Goal: Transaction & Acquisition: Purchase product/service

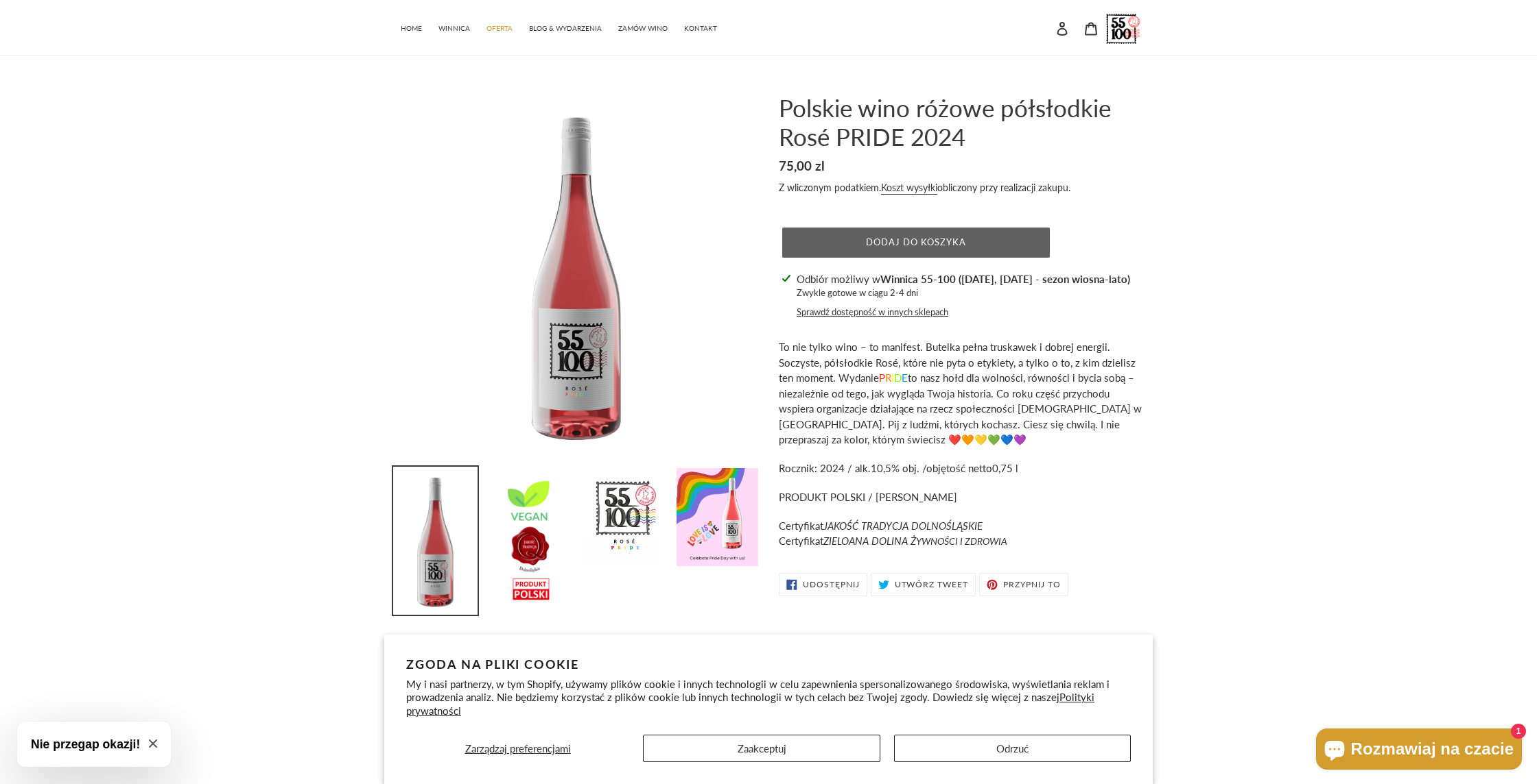
click at [894, 245] on span "Dodaj do koszyka" at bounding box center [916, 241] width 101 height 11
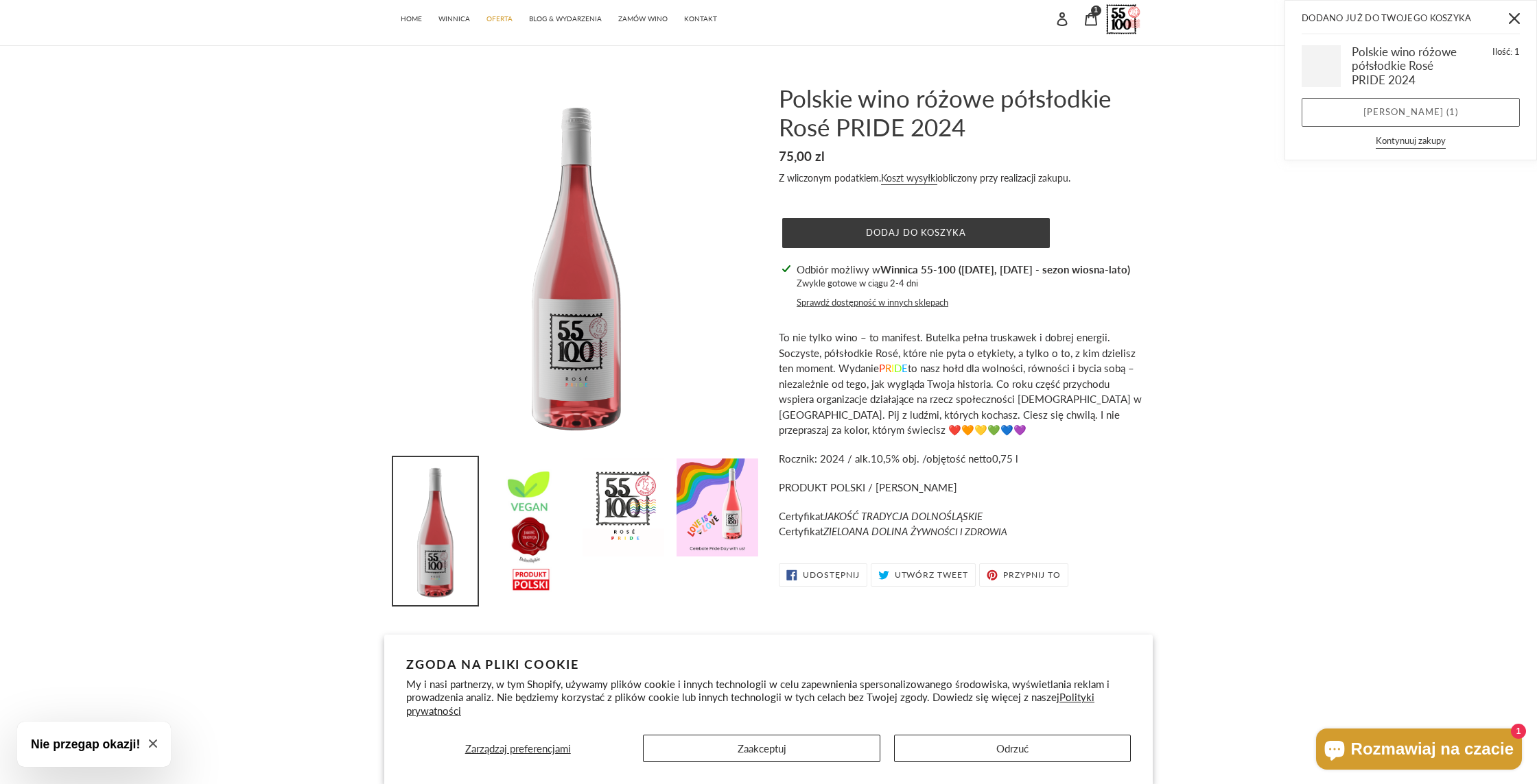
scroll to position [10, 0]
click at [1372, 111] on link "[PERSON_NAME] ( 1 )" at bounding box center [1410, 112] width 218 height 29
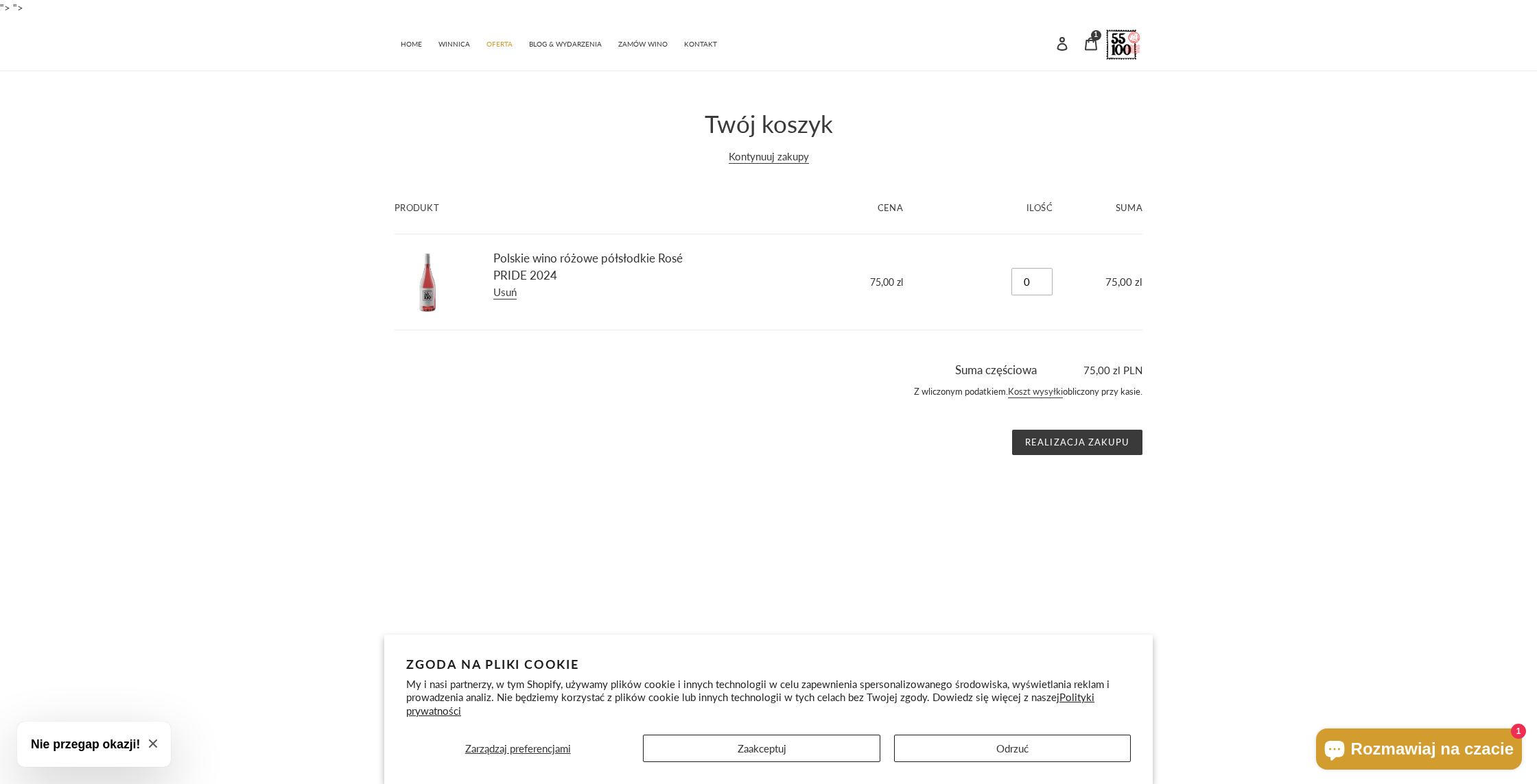
drag, startPoint x: 1036, startPoint y: 284, endPoint x: 1029, endPoint y: 284, distance: 7.0
click at [1029, 284] on input "0" at bounding box center [1032, 282] width 41 height 28
click at [1039, 278] on input "1" at bounding box center [1032, 282] width 41 height 28
click at [1039, 278] on input "2" at bounding box center [1032, 282] width 41 height 28
click at [1039, 278] on input "3" at bounding box center [1032, 282] width 41 height 28
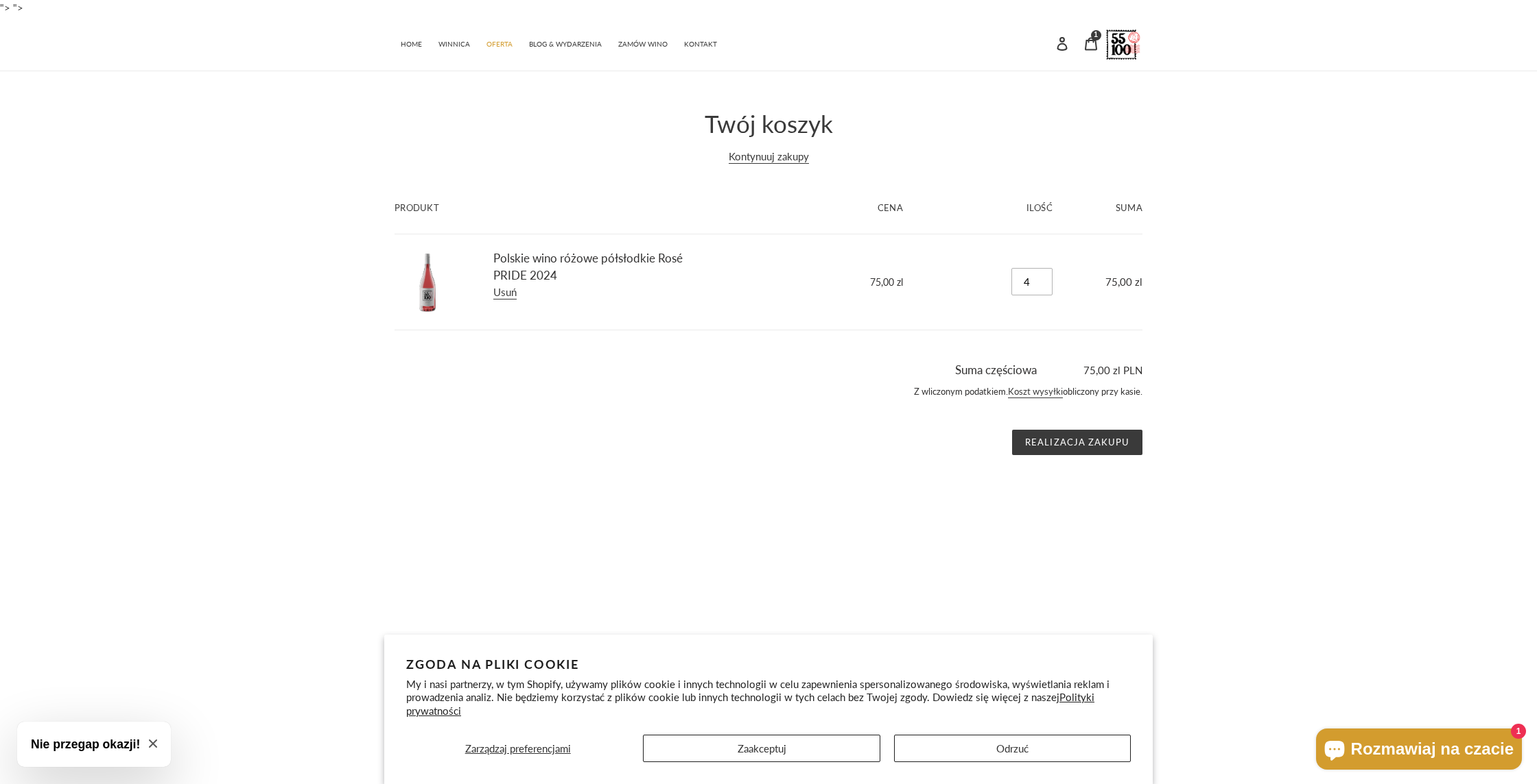
click at [1039, 278] on input "4" at bounding box center [1032, 282] width 41 height 28
click at [1039, 278] on input "5" at bounding box center [1032, 282] width 41 height 28
type input "6"
click at [1039, 278] on input "6" at bounding box center [1032, 282] width 41 height 28
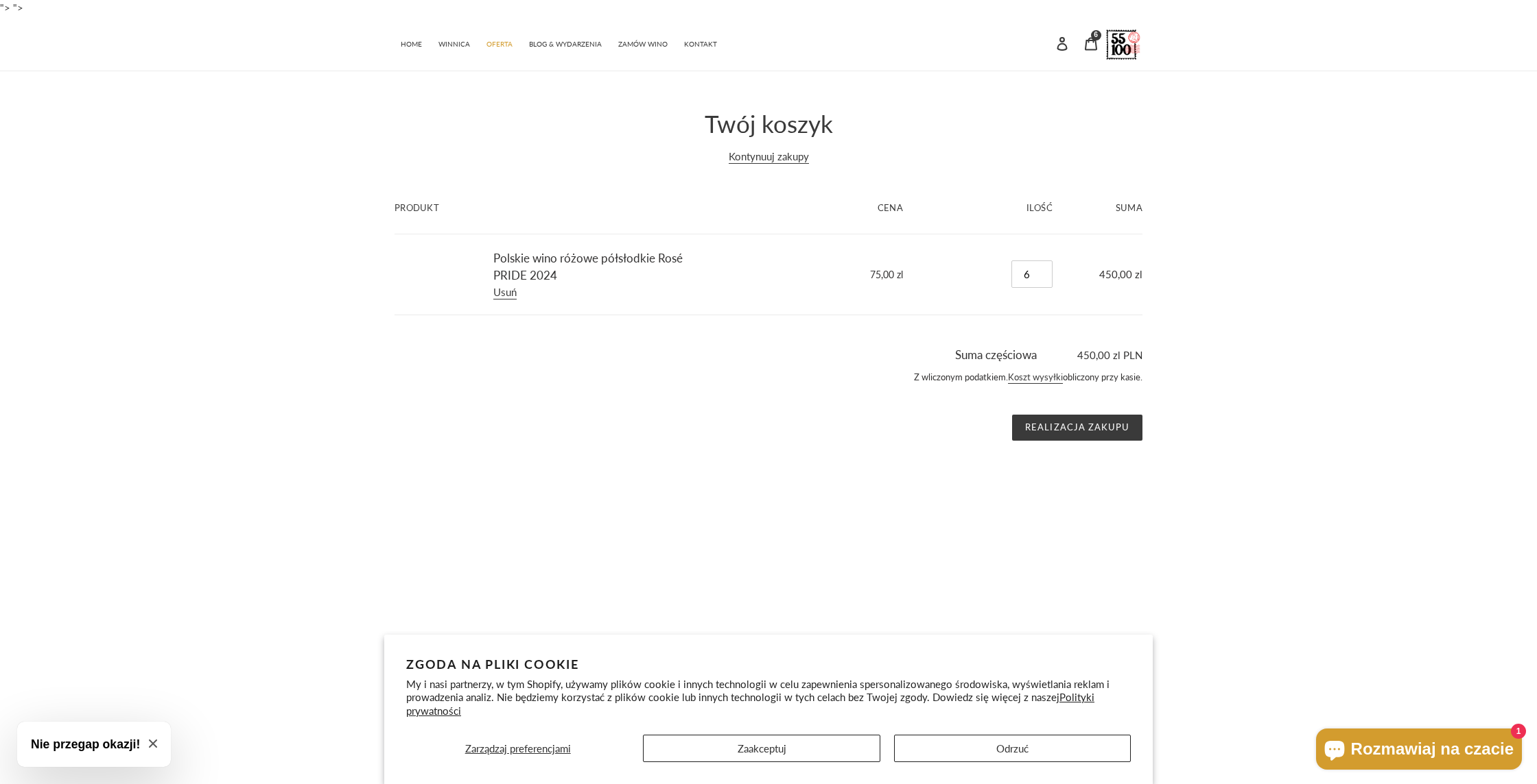
click at [804, 407] on div "Suma częściowa 450,00 zl PLN Z wliczonym podatkiem. Koszt wysyłki obliczony prz…" at bounding box center [758, 393] width 768 height 94
